Goal: Connect with others

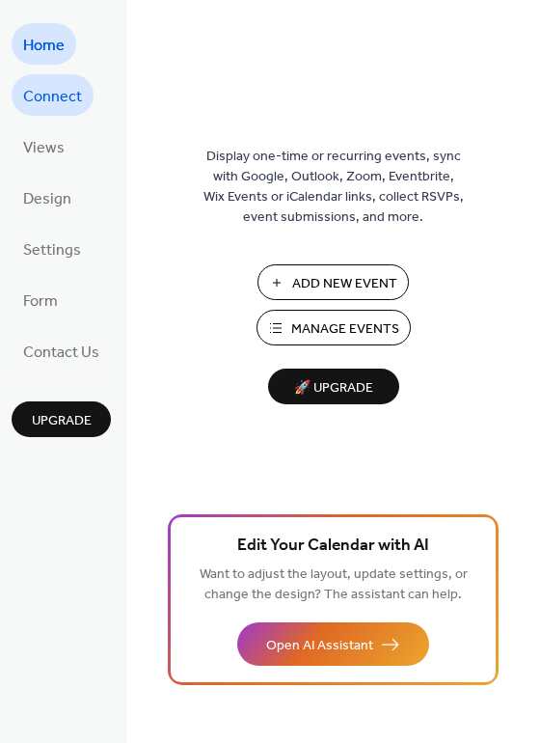
click at [82, 98] on link "Connect" at bounding box center [53, 94] width 82 height 41
click at [71, 97] on span "Connect" at bounding box center [52, 97] width 59 height 30
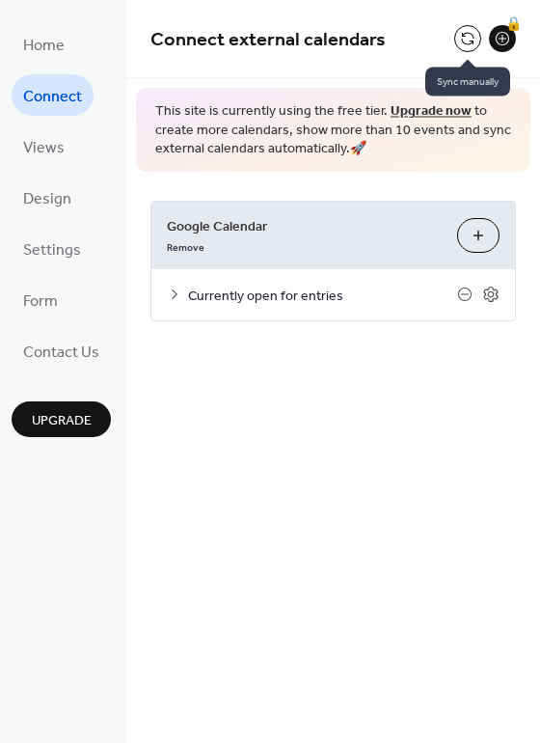
click at [462, 40] on button at bounding box center [468, 38] width 27 height 27
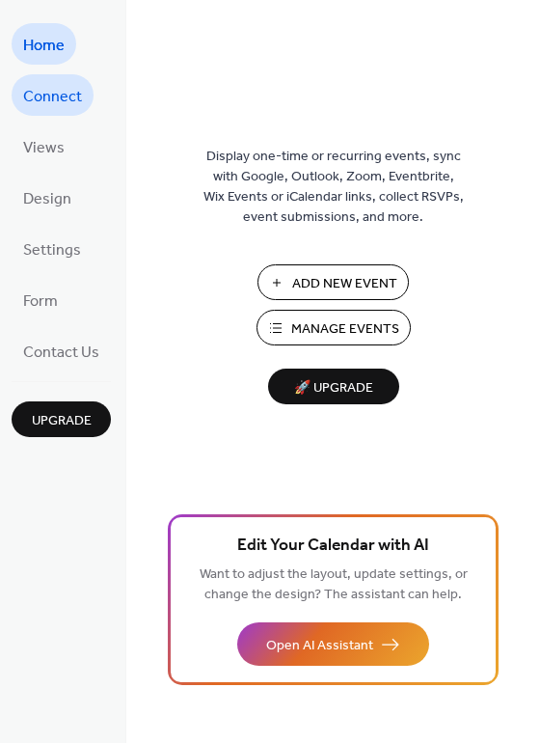
click at [71, 112] on link "Connect" at bounding box center [53, 94] width 82 height 41
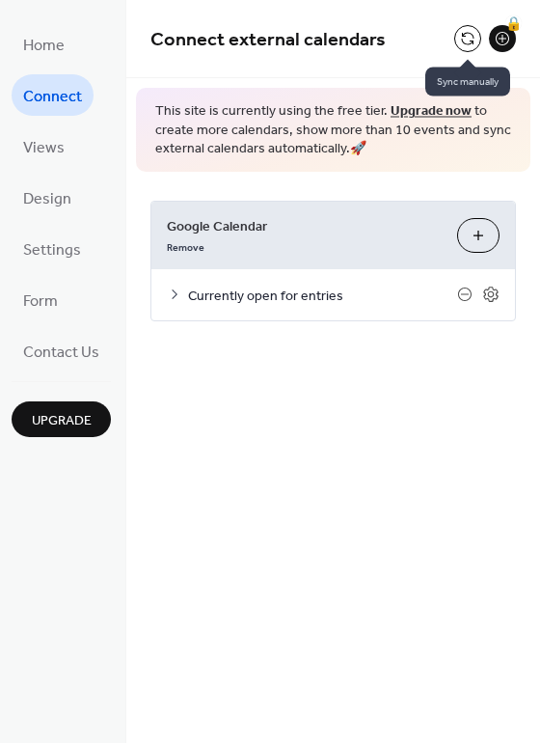
click at [462, 40] on button at bounding box center [468, 38] width 27 height 27
click at [467, 39] on button at bounding box center [468, 38] width 27 height 27
